Goal: Information Seeking & Learning: Learn about a topic

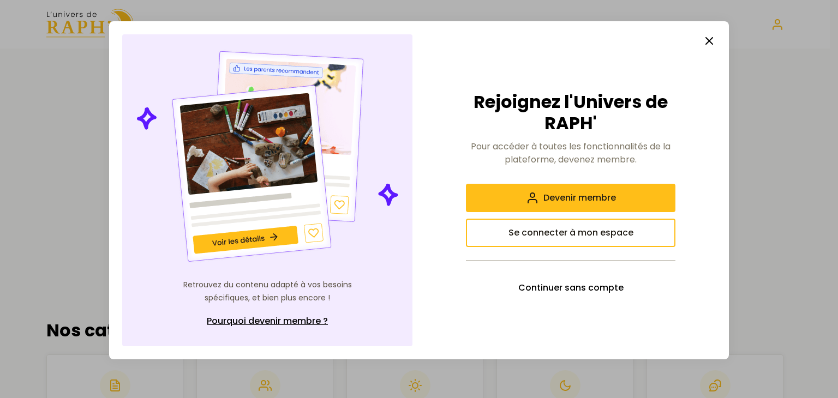
click at [715, 40] on icon "button" at bounding box center [709, 40] width 13 height 13
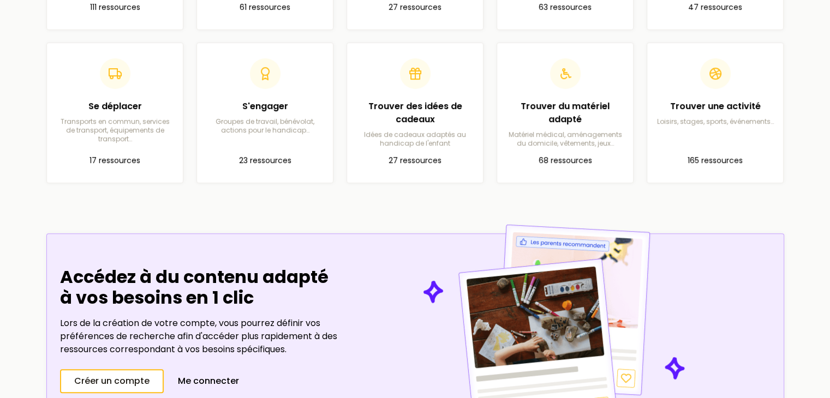
scroll to position [70, 0]
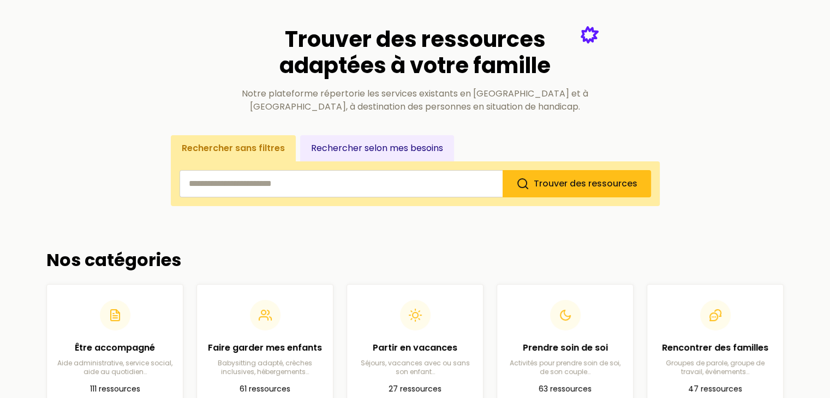
click at [361, 140] on button "Rechercher selon mes besoins" at bounding box center [377, 148] width 154 height 26
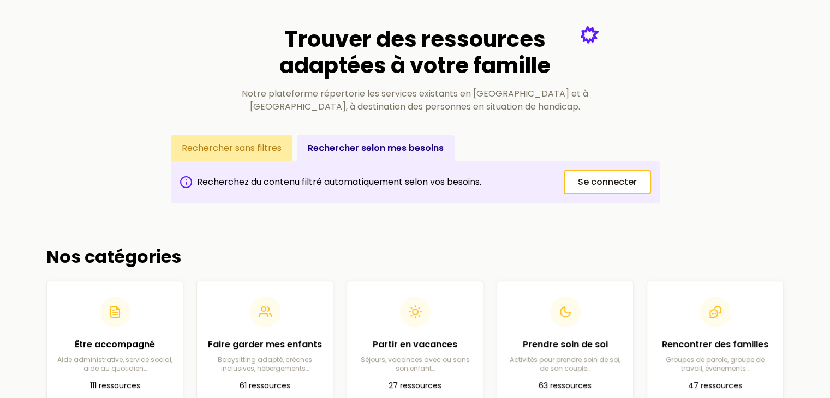
click at [256, 147] on button "Rechercher sans filtres" at bounding box center [232, 148] width 122 height 26
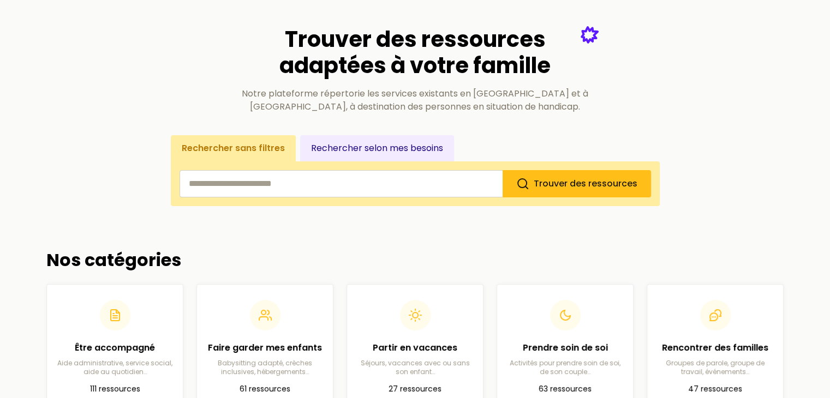
click at [285, 180] on input "search" at bounding box center [341, 183] width 323 height 27
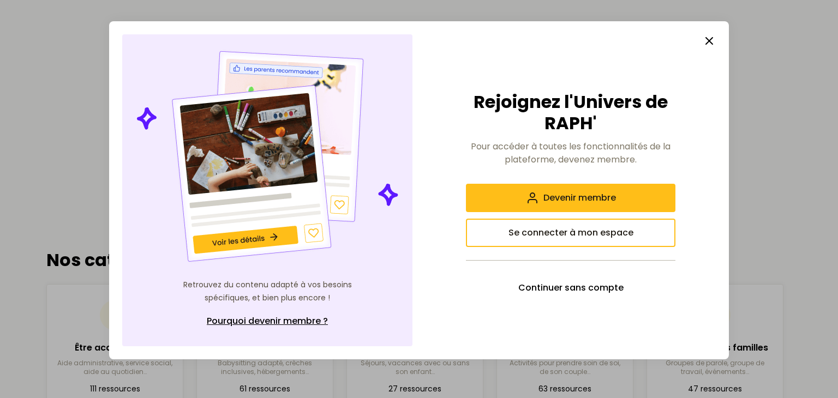
click at [706, 38] on icon "button" at bounding box center [709, 40] width 13 height 13
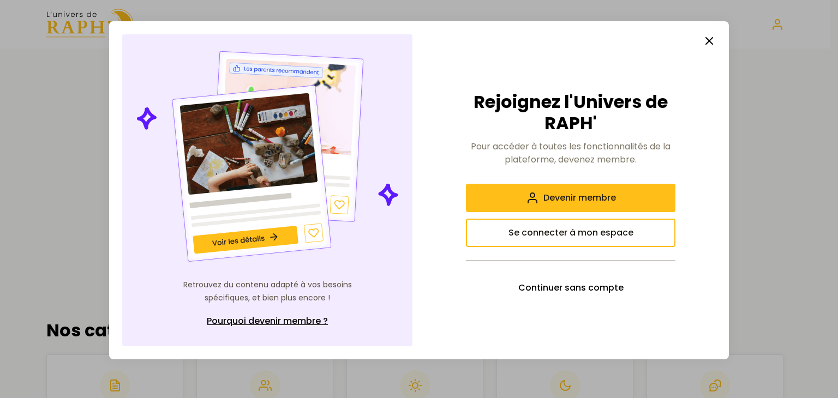
click at [707, 47] on button "button" at bounding box center [710, 41] width 22 height 22
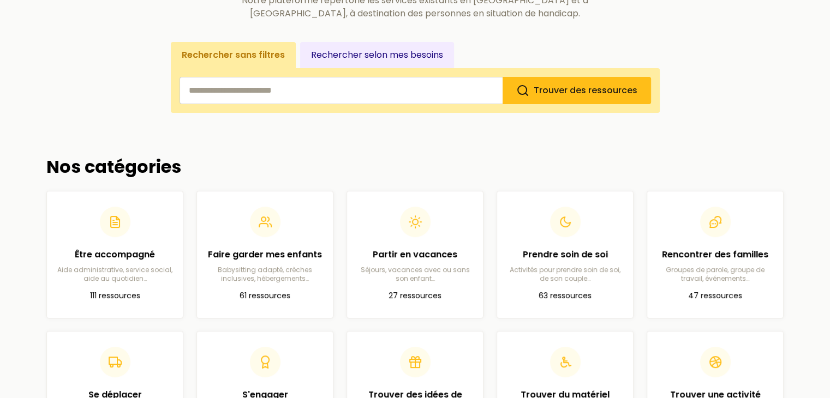
scroll to position [328, 0]
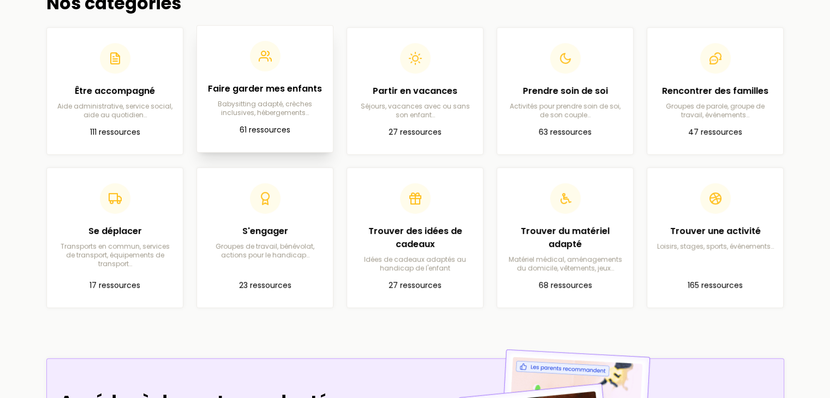
click at [283, 93] on h2 "Faire garder mes enfants" at bounding box center [265, 88] width 118 height 13
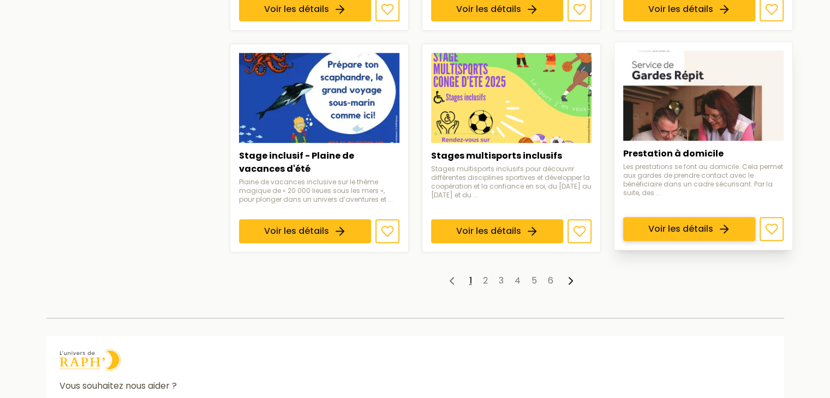
scroll to position [795, 0]
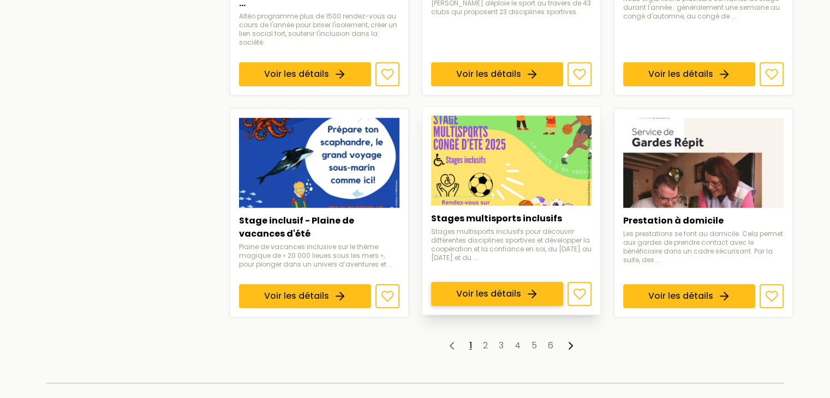
click at [531, 282] on link "Voir les détails" at bounding box center [497, 294] width 132 height 24
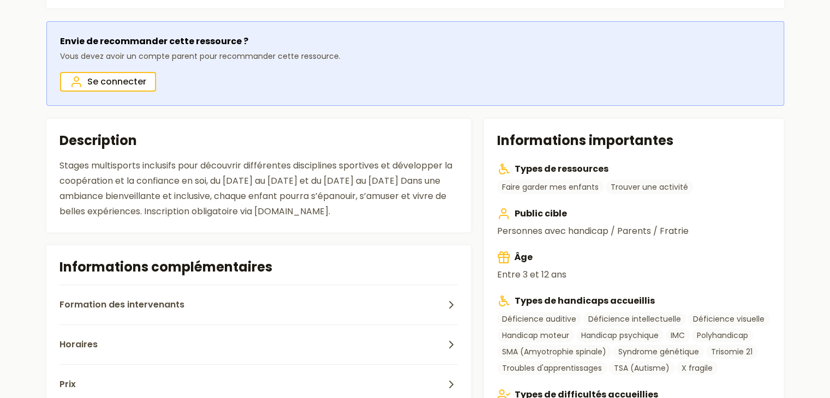
scroll to position [218, 0]
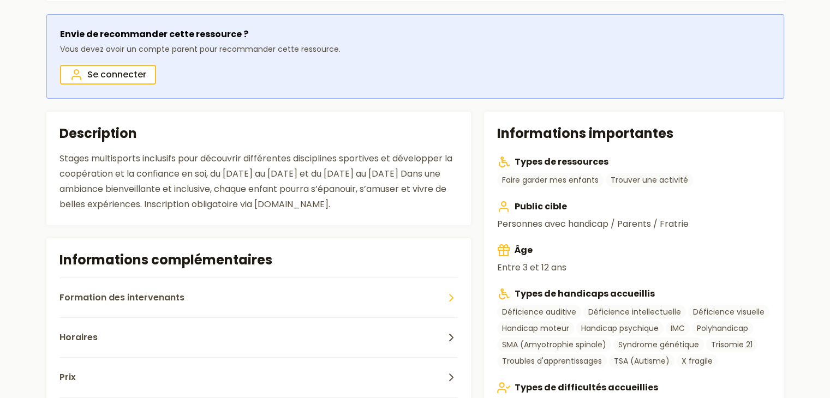
click at [366, 295] on button "Formation des intervenants" at bounding box center [258, 298] width 399 height 40
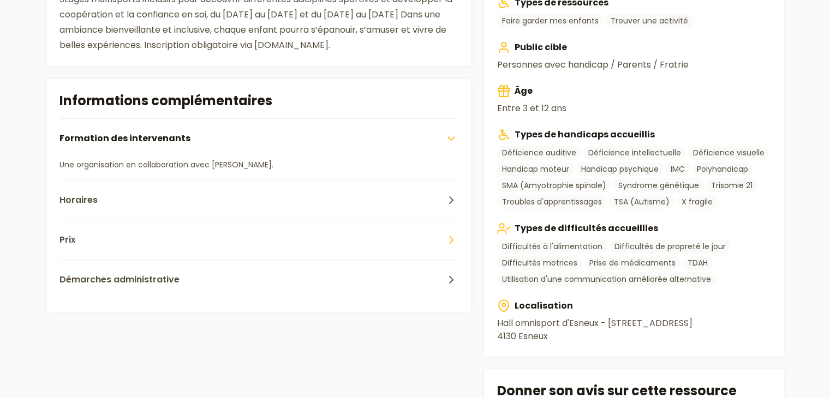
scroll to position [382, 0]
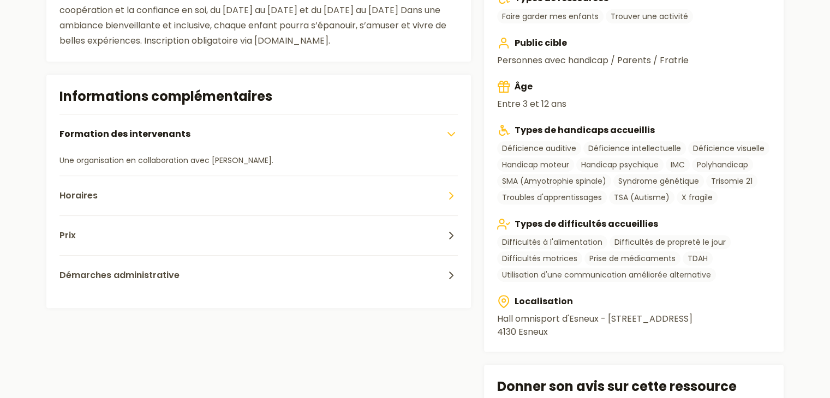
click at [295, 200] on button "Horaires" at bounding box center [258, 196] width 399 height 40
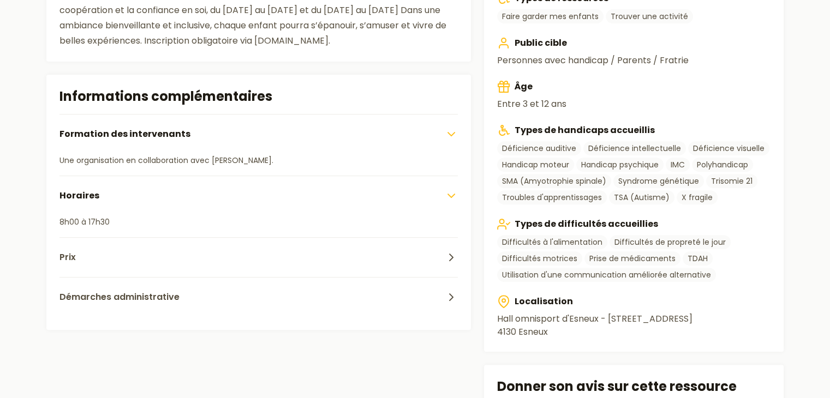
click at [287, 199] on button "Horaires" at bounding box center [258, 196] width 399 height 40
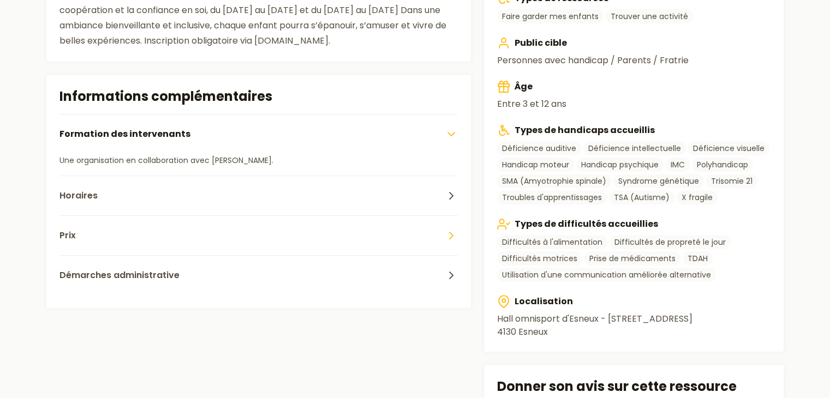
click at [290, 237] on button "Prix" at bounding box center [258, 236] width 399 height 40
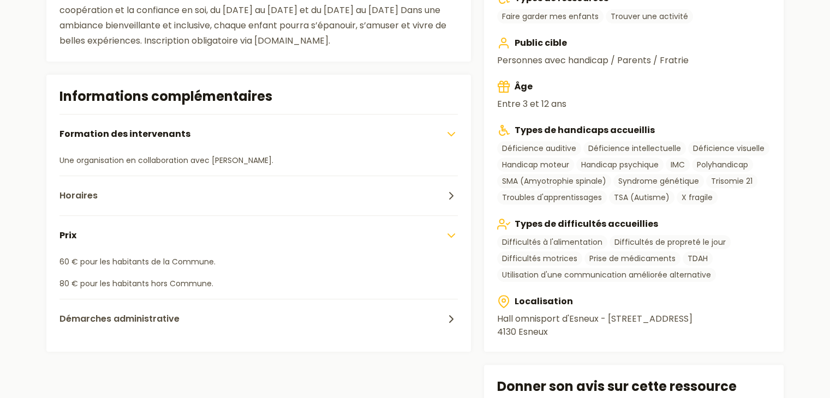
click at [290, 245] on button "Prix" at bounding box center [258, 236] width 399 height 40
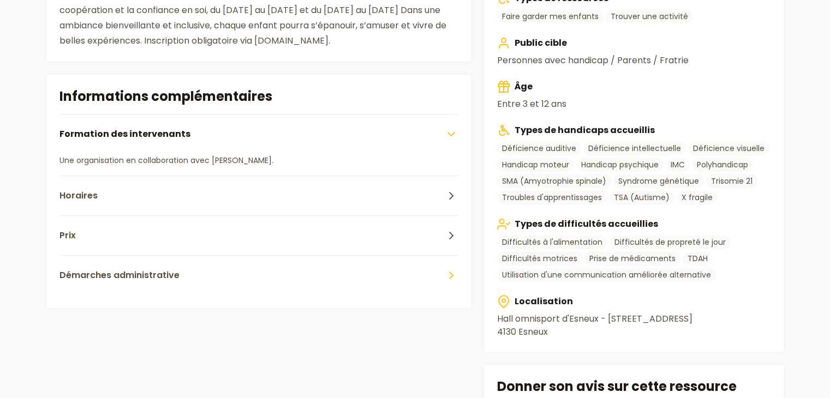
click at [289, 270] on button "Démarches administrative" at bounding box center [258, 275] width 399 height 40
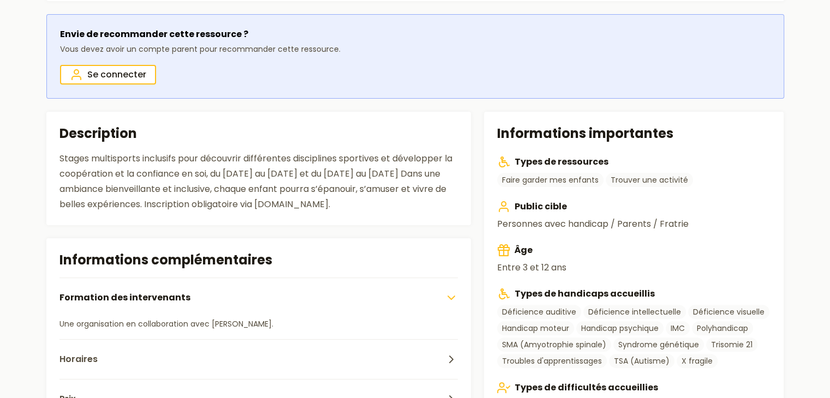
scroll to position [0, 0]
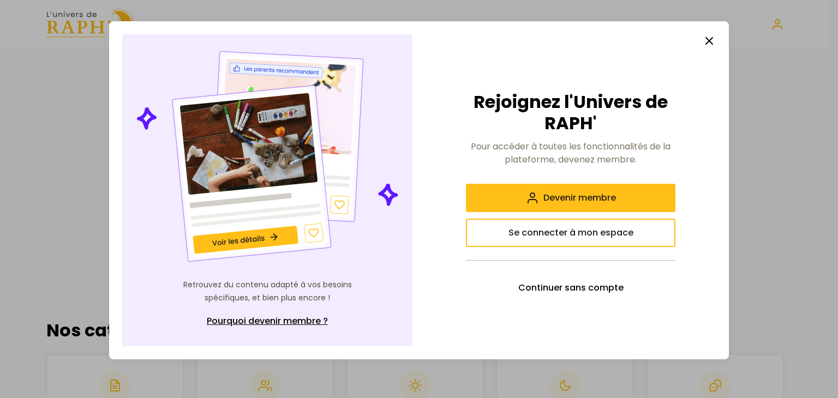
click at [714, 40] on icon "button" at bounding box center [709, 40] width 13 height 13
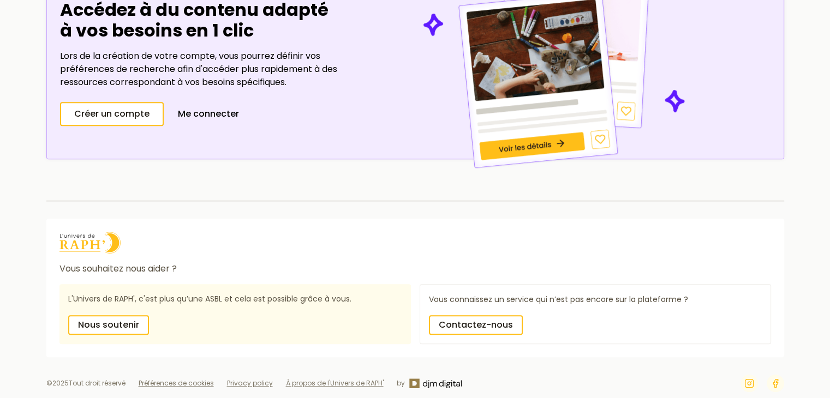
scroll to position [725, 0]
